Goal: Task Accomplishment & Management: Use online tool/utility

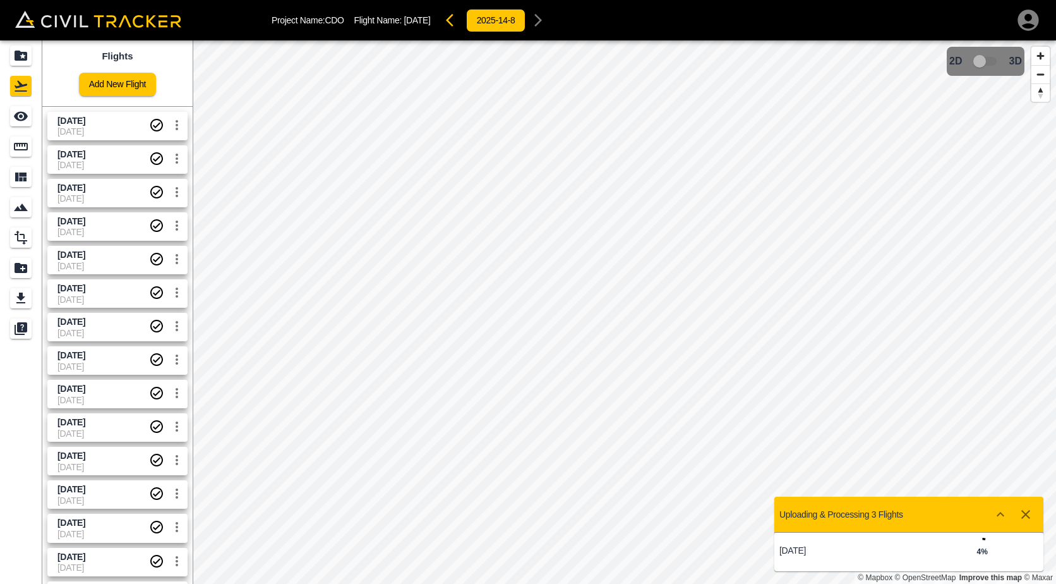
click at [116, 129] on span "[DATE]" at bounding box center [103, 131] width 92 height 10
click at [25, 118] on icon "See" at bounding box center [21, 116] width 14 height 9
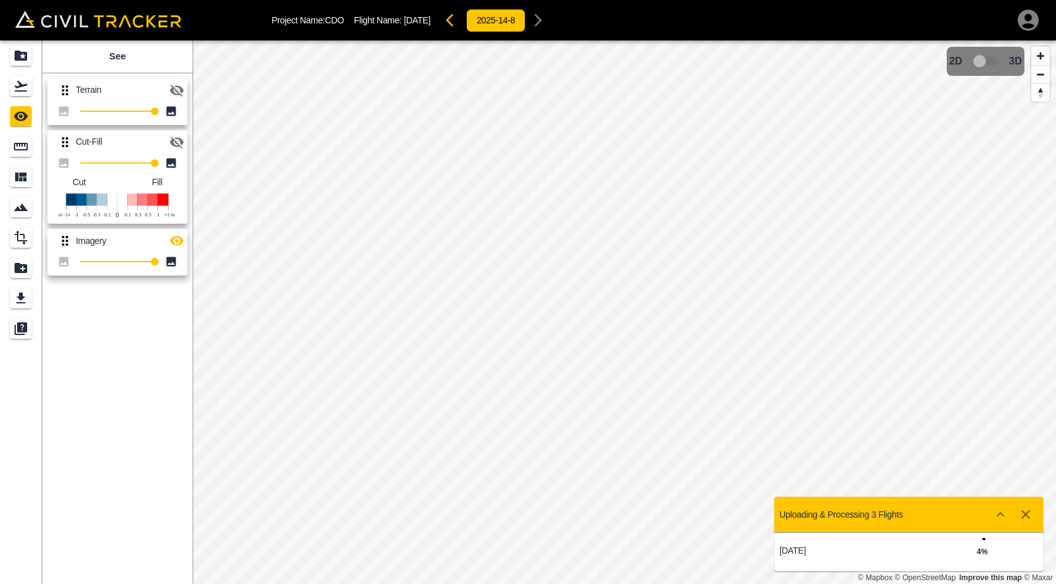
click at [181, 141] on icon "button" at bounding box center [177, 142] width 14 height 12
click at [181, 141] on icon "button" at bounding box center [177, 141] width 14 height 9
click at [179, 138] on icon "button" at bounding box center [177, 142] width 14 height 12
click at [179, 138] on icon "button" at bounding box center [177, 141] width 14 height 9
click at [20, 148] on icon "Measure" at bounding box center [20, 146] width 15 height 15
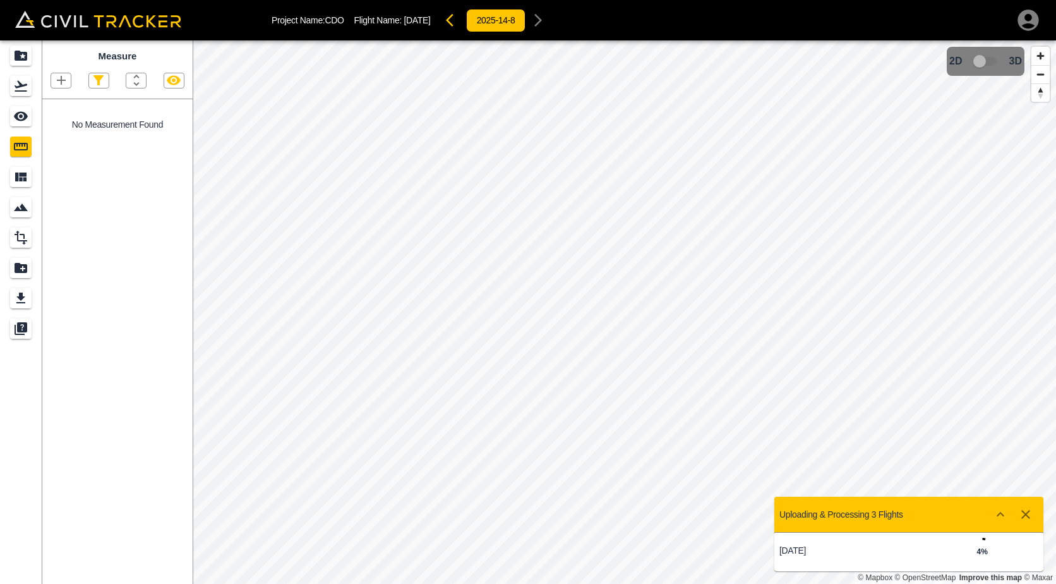
click at [56, 83] on icon "button" at bounding box center [61, 80] width 15 height 15
drag, startPoint x: 56, startPoint y: 141, endPoint x: 65, endPoint y: 141, distance: 8.8
click at [56, 141] on p "Polygon" at bounding box center [60, 141] width 30 height 10
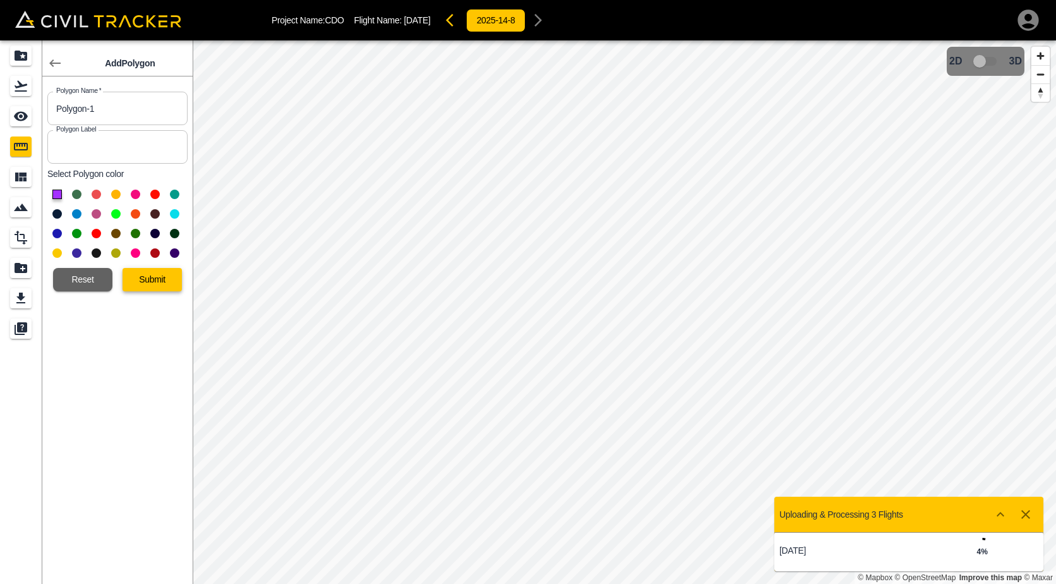
click at [157, 280] on button "Submit" at bounding box center [152, 279] width 59 height 23
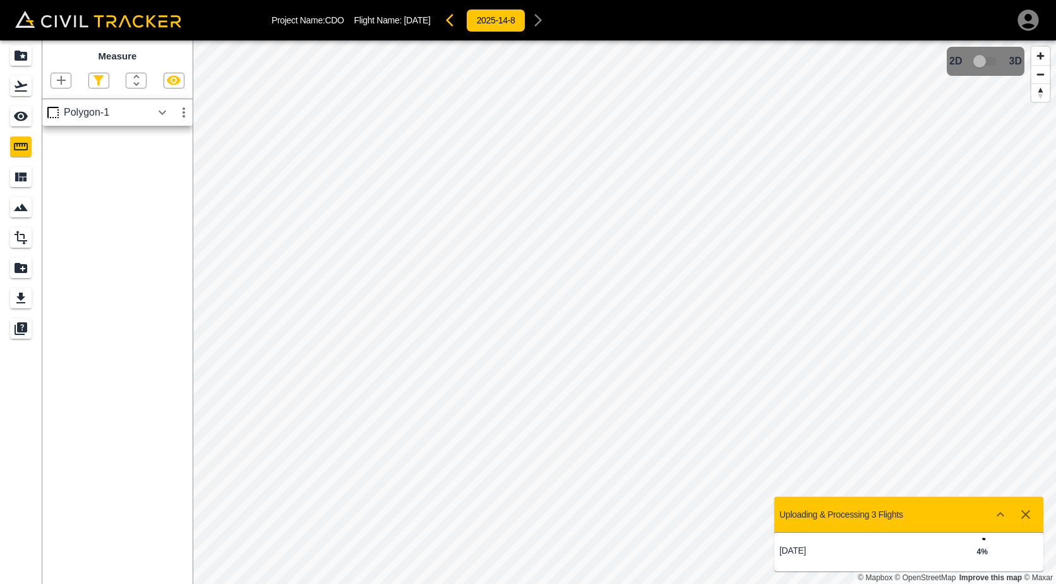
click at [166, 106] on icon "button" at bounding box center [162, 112] width 15 height 15
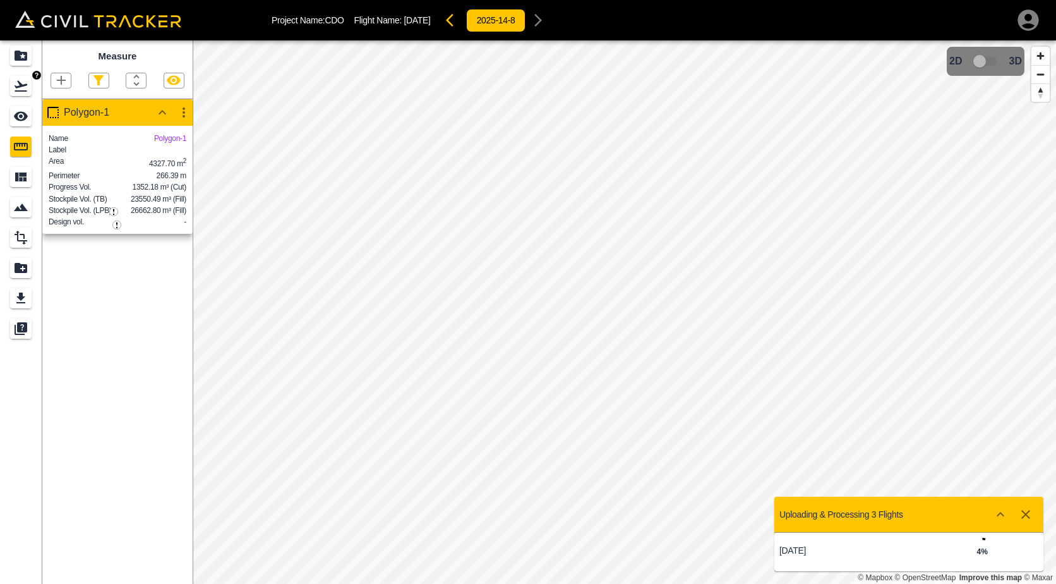
click at [11, 88] on div "Flights" at bounding box center [20, 86] width 21 height 20
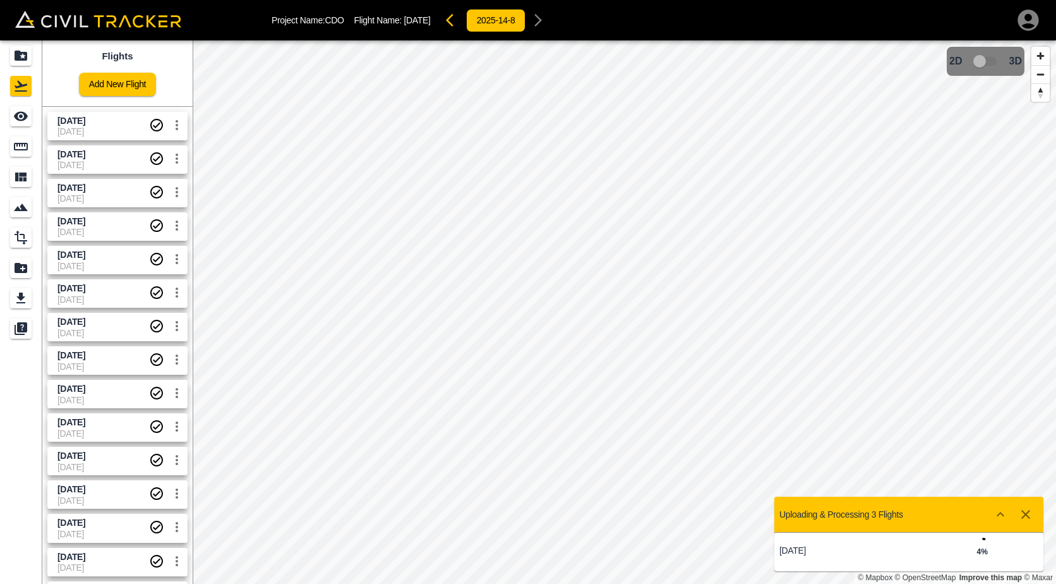
click at [116, 361] on span "[DATE]" at bounding box center [103, 366] width 92 height 10
click at [119, 320] on span "[DATE]" at bounding box center [103, 322] width 92 height 12
click at [531, 22] on icon "button" at bounding box center [527, 20] width 8 height 13
click at [540, 22] on button "button" at bounding box center [526, 20] width 25 height 25
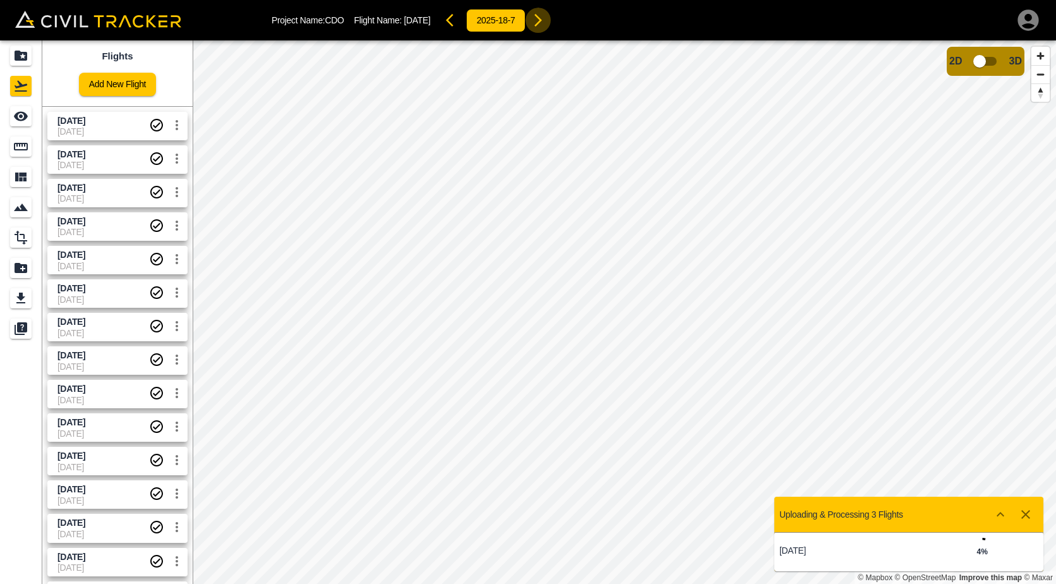
click at [541, 22] on button "button" at bounding box center [538, 20] width 25 height 25
click at [531, 22] on icon "button" at bounding box center [527, 20] width 8 height 13
click at [20, 138] on div "Measure" at bounding box center [20, 146] width 21 height 20
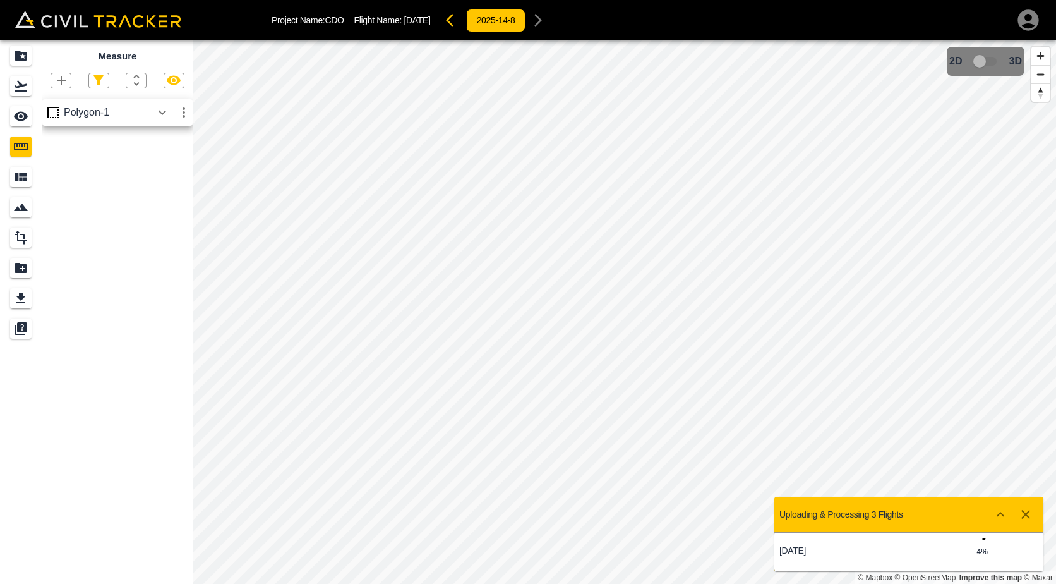
click at [57, 84] on icon "button" at bounding box center [61, 80] width 15 height 15
click at [63, 121] on p "Polyline" at bounding box center [59, 122] width 29 height 10
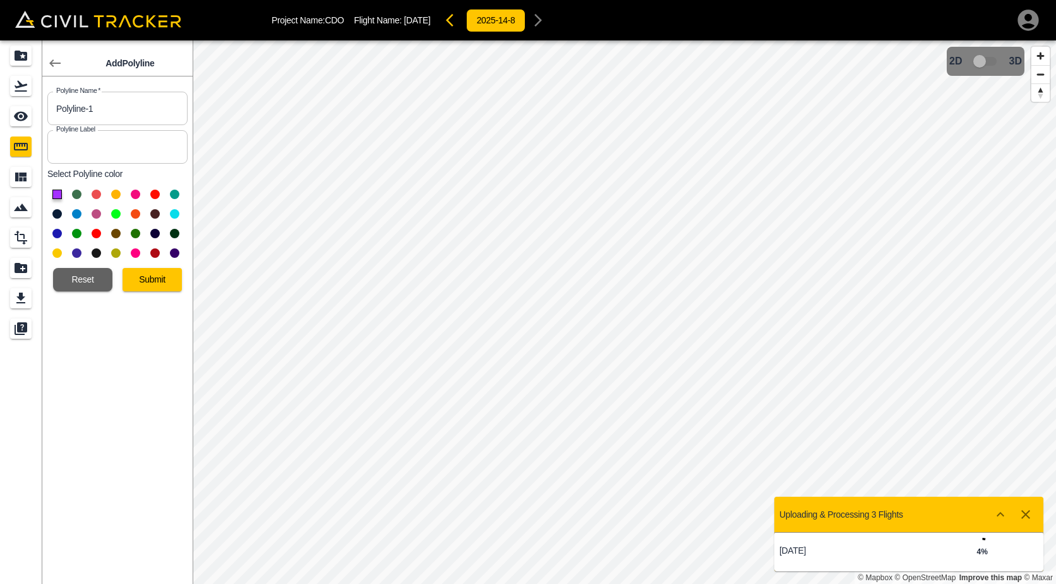
drag, startPoint x: 119, startPoint y: 215, endPoint x: 128, endPoint y: 242, distance: 28.8
click at [119, 215] on button at bounding box center [115, 213] width 9 height 9
click at [140, 277] on button "Submit" at bounding box center [152, 279] width 59 height 23
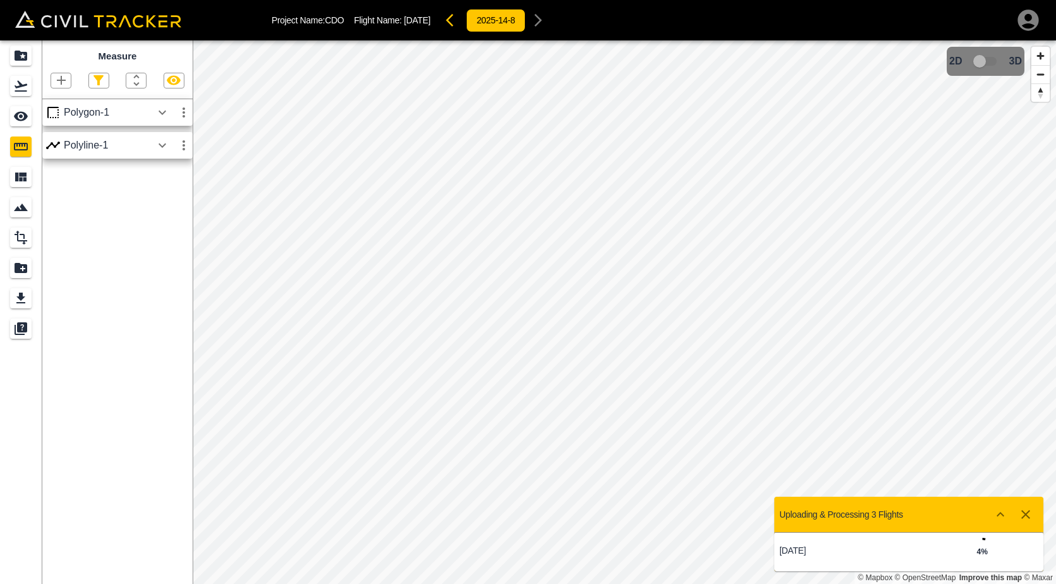
click at [157, 143] on icon "button" at bounding box center [162, 145] width 15 height 15
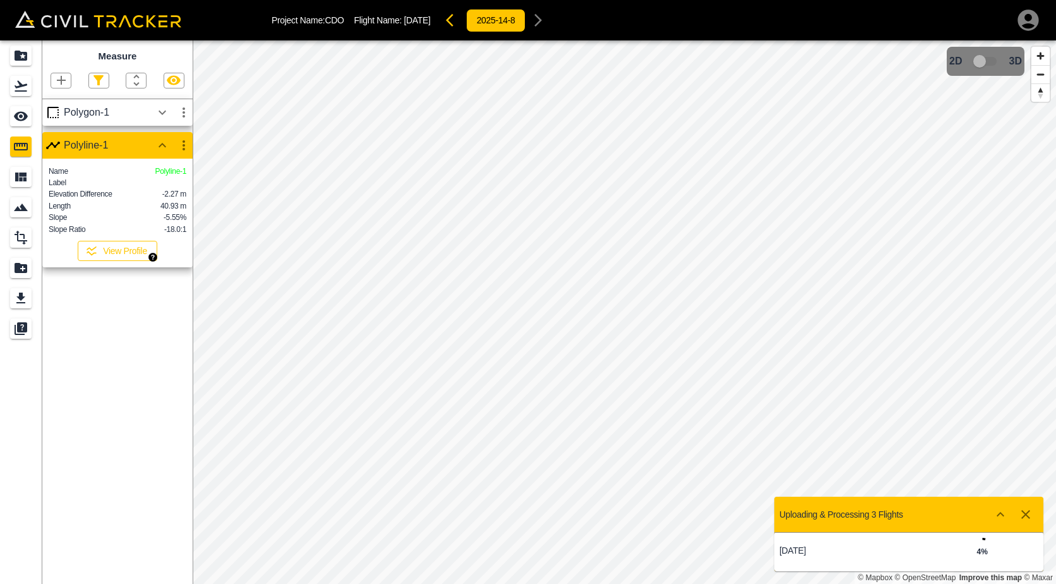
click at [115, 261] on button "View Profile" at bounding box center [118, 251] width 80 height 20
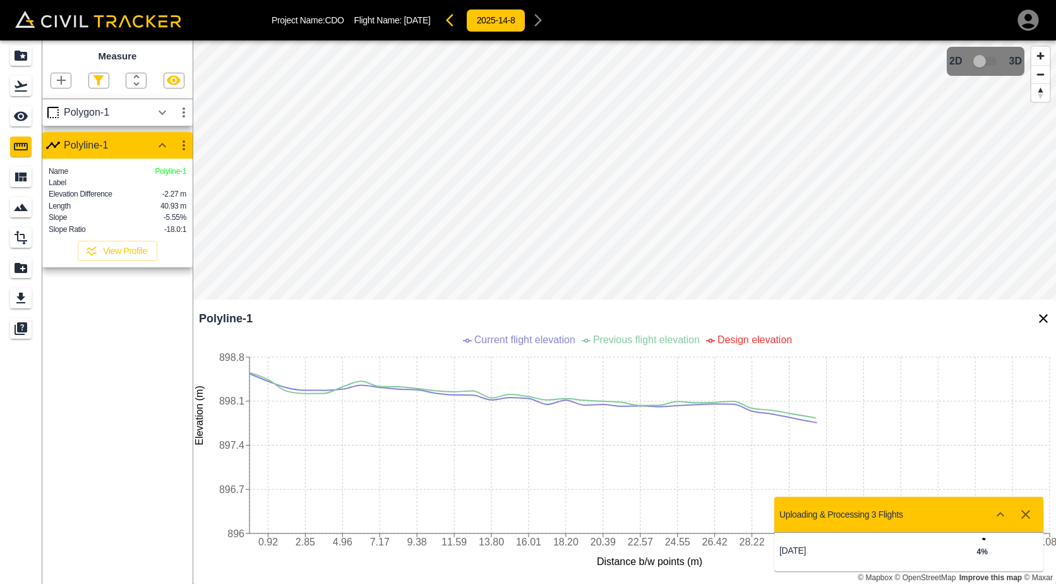
click at [1037, 517] on button "button" at bounding box center [1025, 514] width 25 height 25
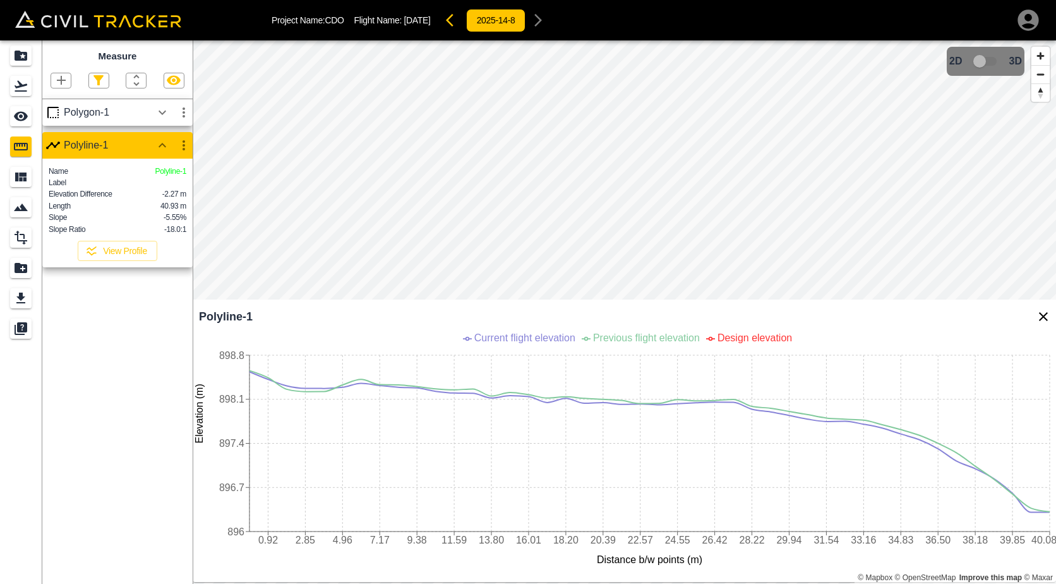
scroll to position [3, 0]
click at [20, 241] on icon "Design" at bounding box center [21, 238] width 13 height 14
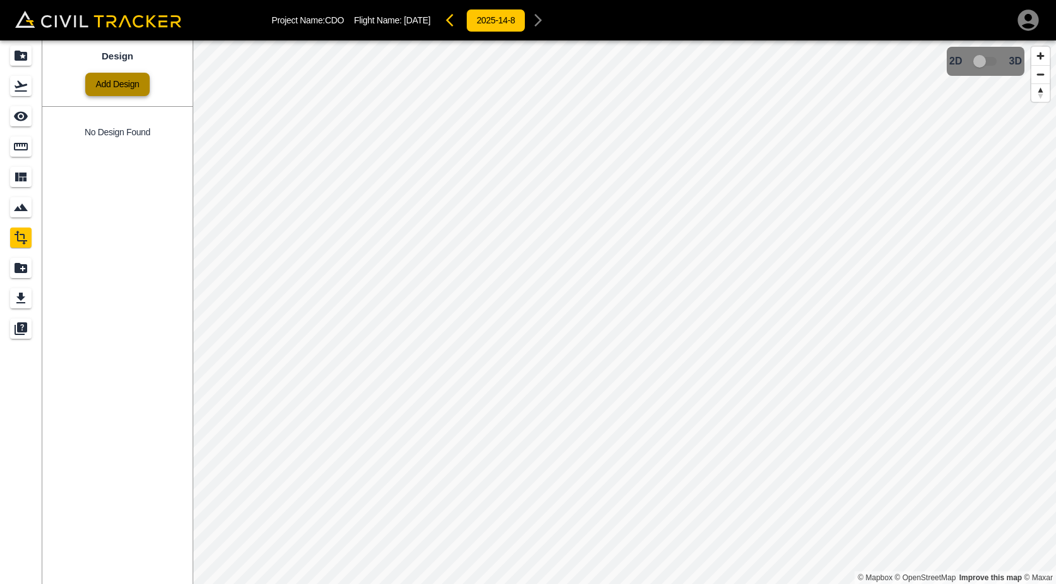
click at [115, 76] on link "Add Design" at bounding box center [117, 84] width 64 height 23
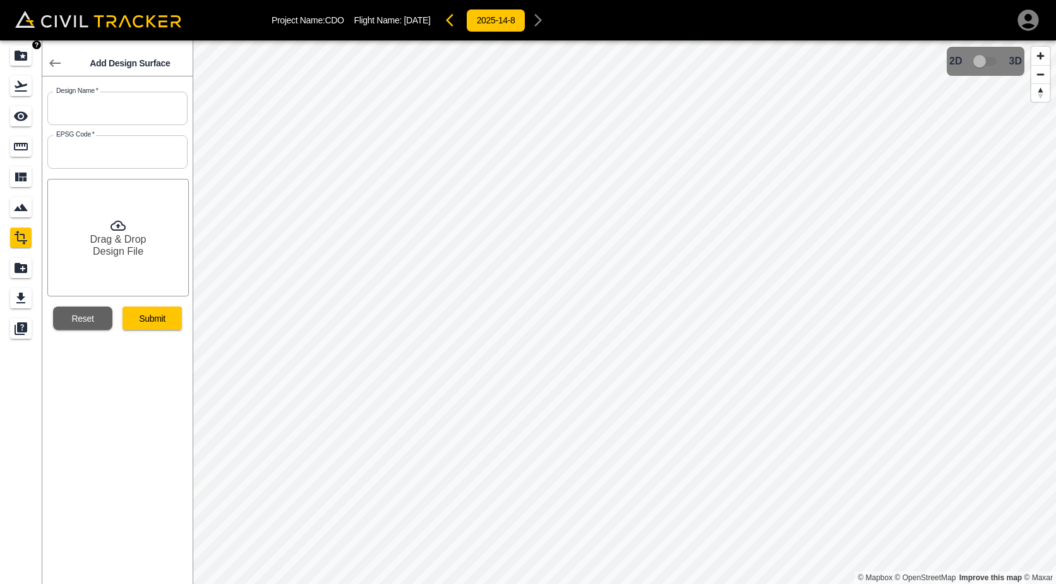
click at [18, 61] on icon "Projects" at bounding box center [20, 55] width 15 height 15
